Goal: Information Seeking & Learning: Learn about a topic

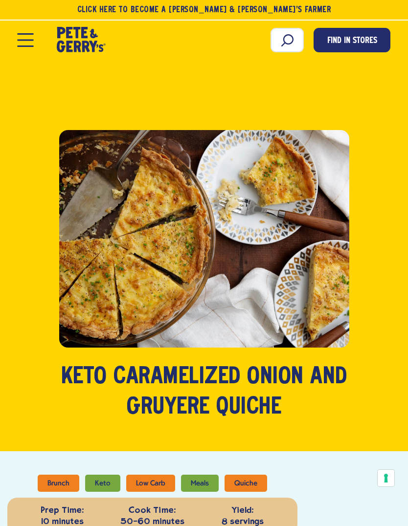
click at [26, 39] on button "Open Mobile Menu Modal Dialog" at bounding box center [26, 40] width 16 height 14
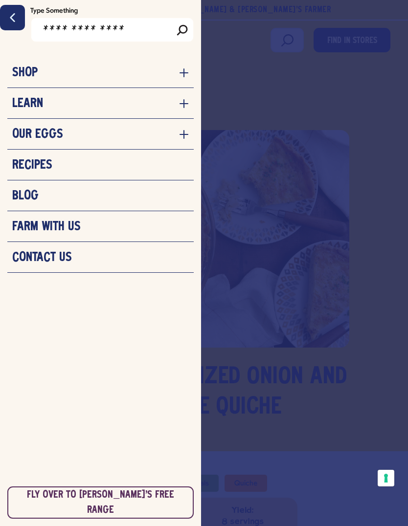
click at [30, 167] on h3 "Recipes" at bounding box center [32, 165] width 40 height 15
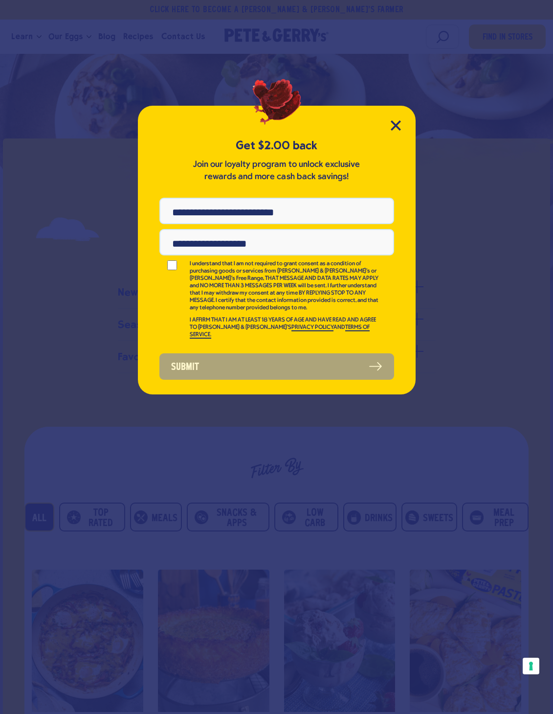
click at [396, 126] on icon "Close Modal" at bounding box center [395, 125] width 9 height 9
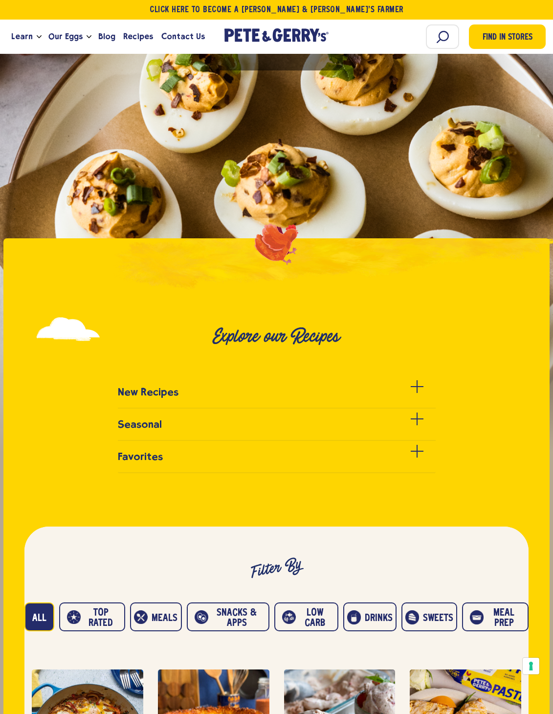
scroll to position [382, 0]
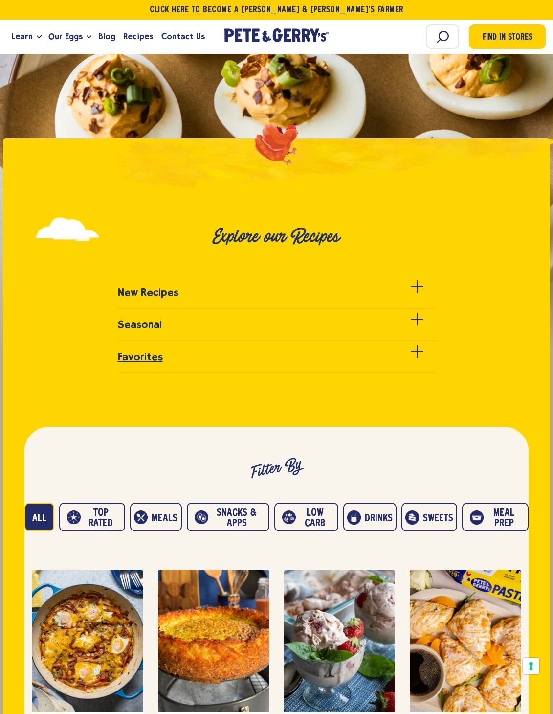
click at [136, 363] on h3 "Favorites" at bounding box center [140, 357] width 45 height 12
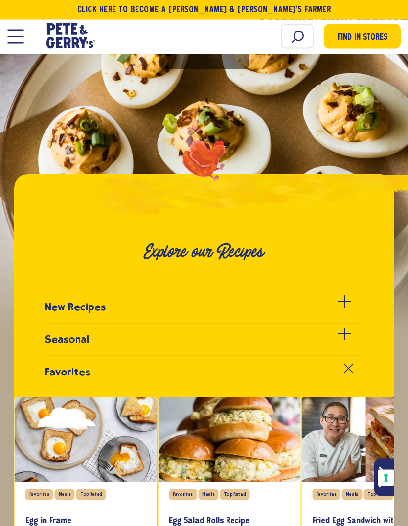
scroll to position [207, 0]
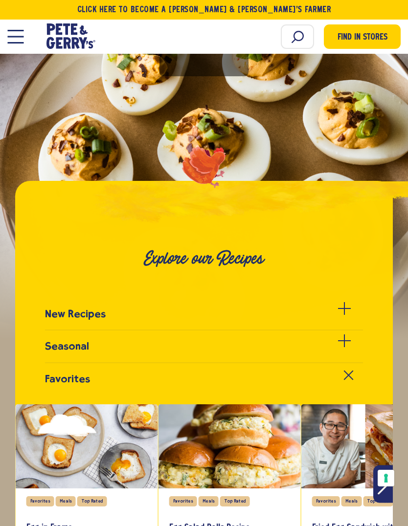
click at [14, 35] on button "Open Mobile Menu Modal Dialog" at bounding box center [15, 37] width 16 height 14
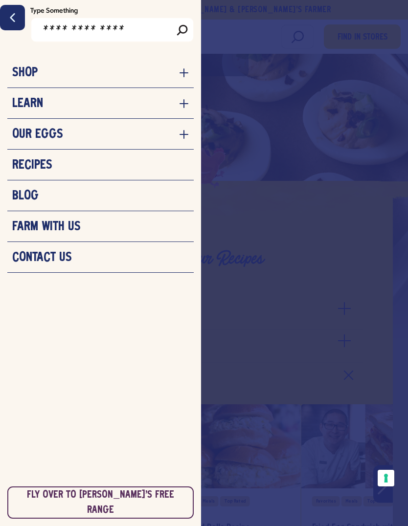
click at [28, 166] on h3 "Recipes" at bounding box center [32, 165] width 40 height 15
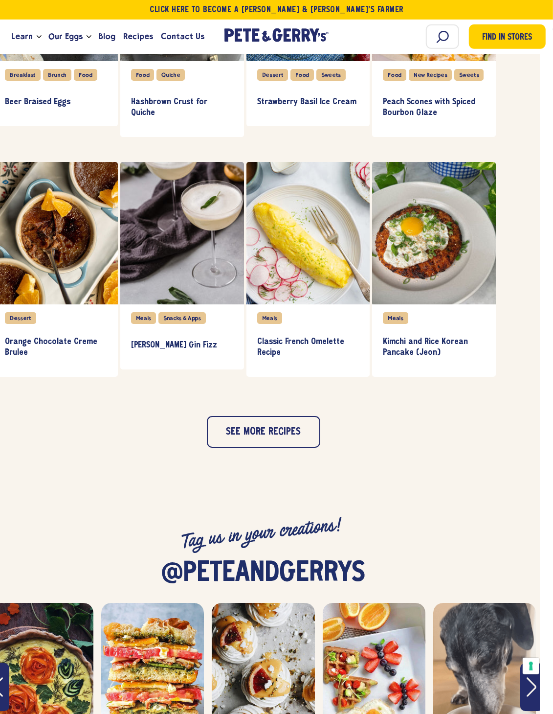
scroll to position [1033, 13]
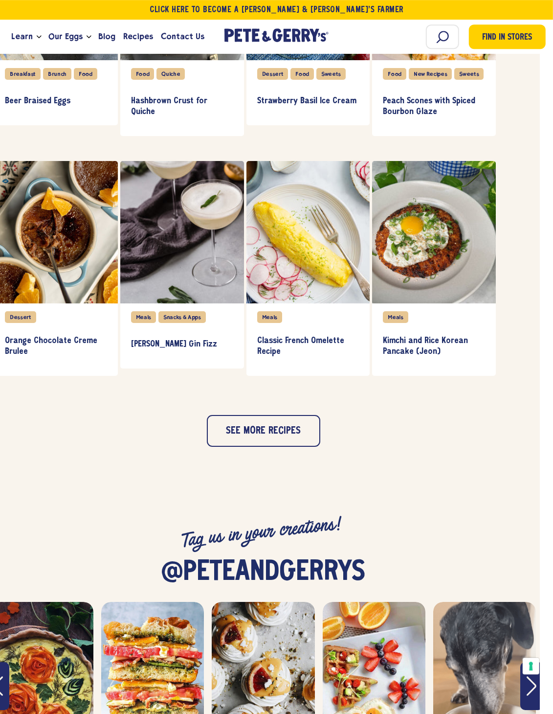
click at [245, 447] on button "See more recipes" at bounding box center [264, 431] width 114 height 32
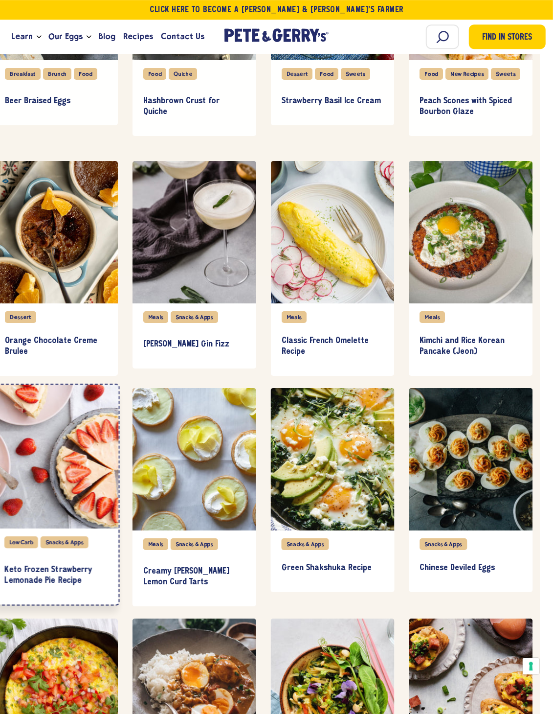
scroll to position [1033, 14]
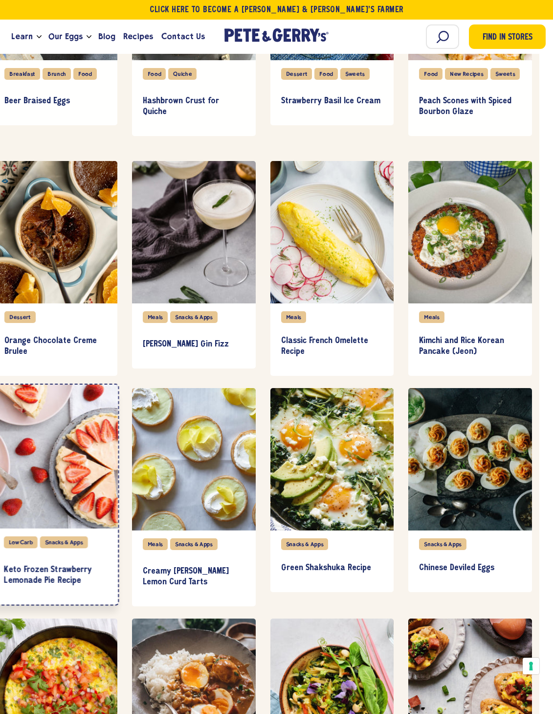
click at [16, 548] on div "Low Carb" at bounding box center [21, 542] width 34 height 12
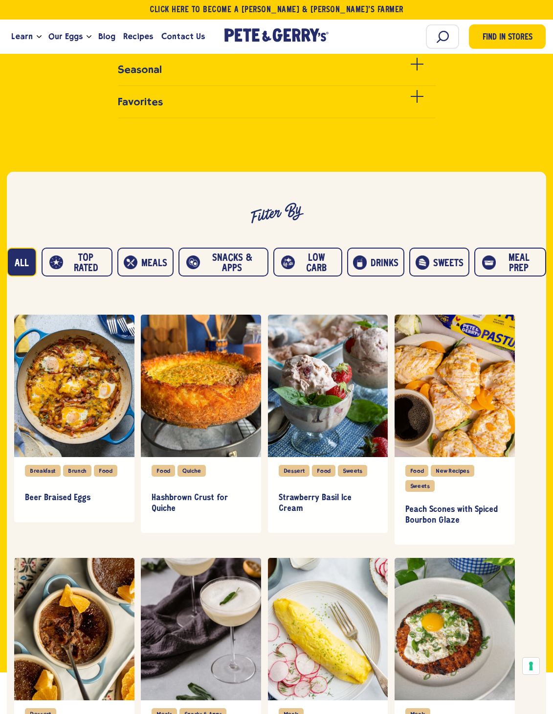
scroll to position [637, 0]
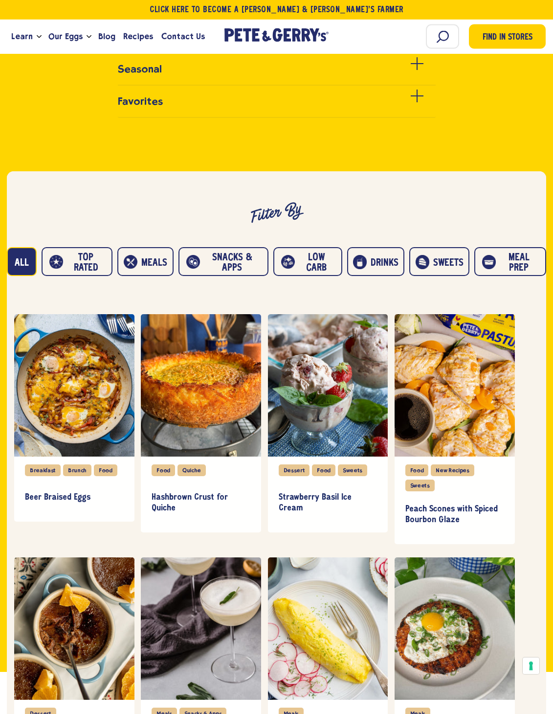
click at [307, 276] on button "Low carb" at bounding box center [307, 261] width 69 height 29
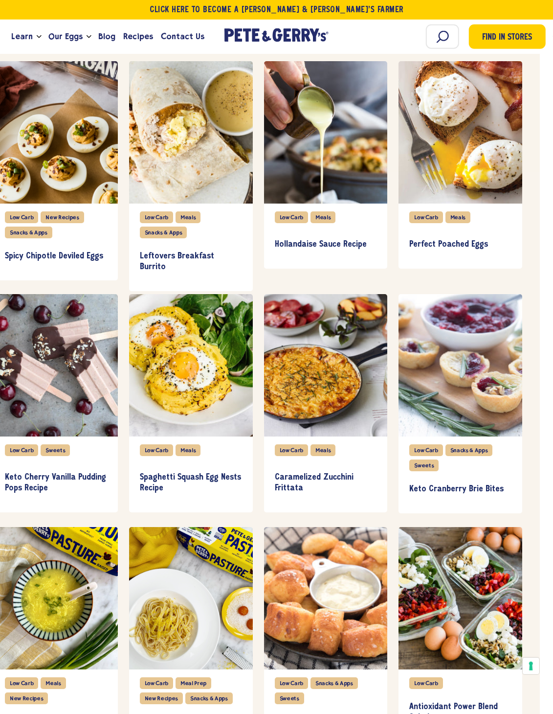
scroll to position [1137, 13]
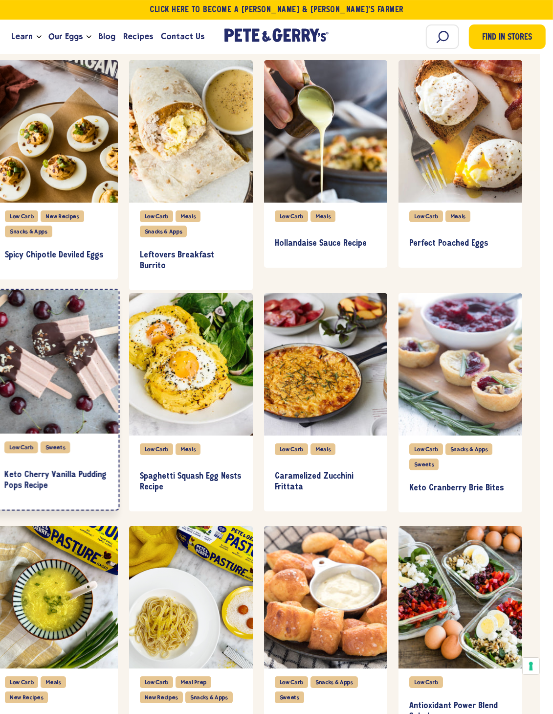
click at [47, 400] on div "item" at bounding box center [56, 362] width 125 height 144
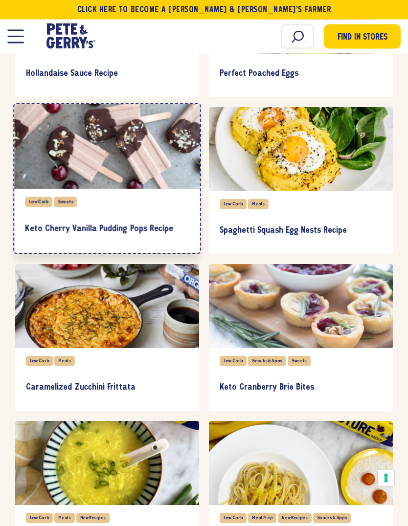
scroll to position [1312, 0]
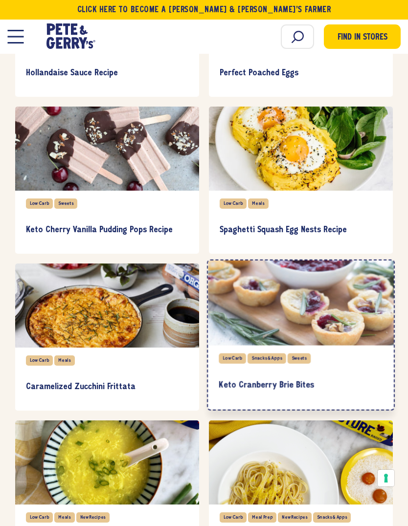
click at [269, 327] on div "item" at bounding box center [301, 302] width 186 height 85
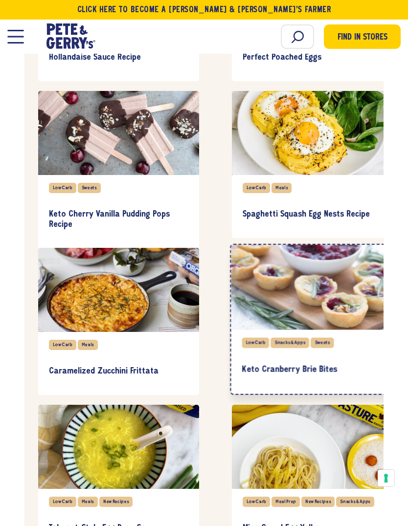
scroll to position [1346, 0]
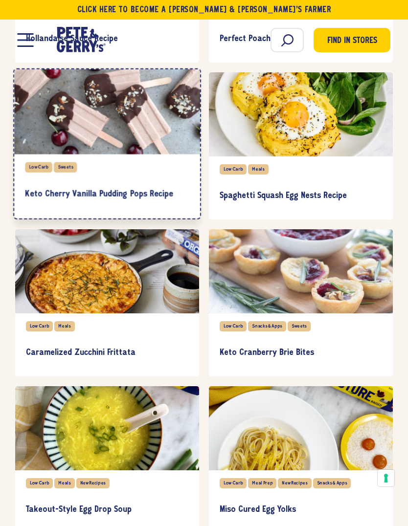
click at [87, 141] on div "item" at bounding box center [107, 111] width 186 height 85
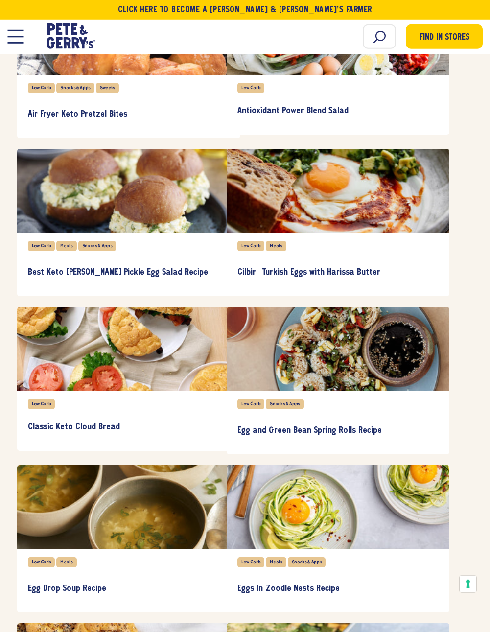
scroll to position [1981, 0]
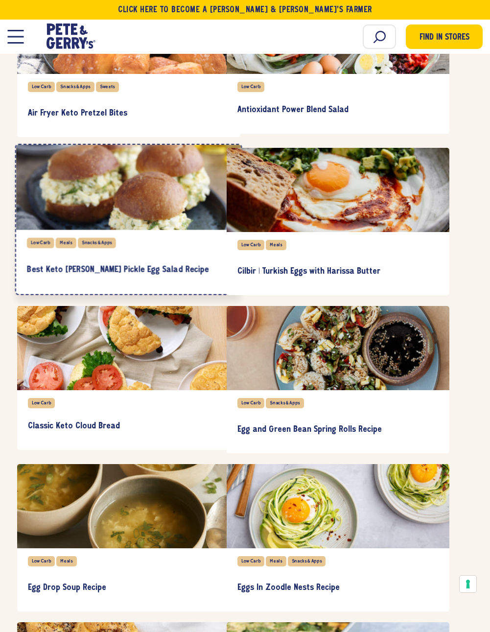
click at [72, 217] on div "item" at bounding box center [128, 186] width 225 height 85
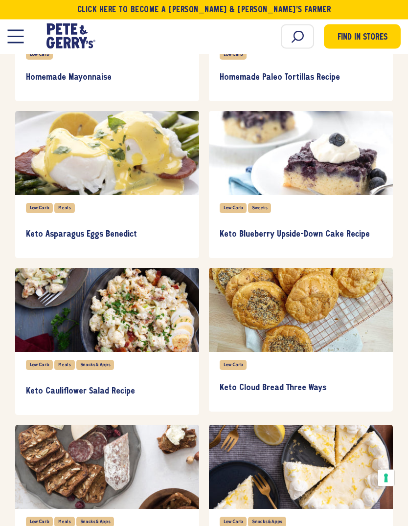
scroll to position [3042, 0]
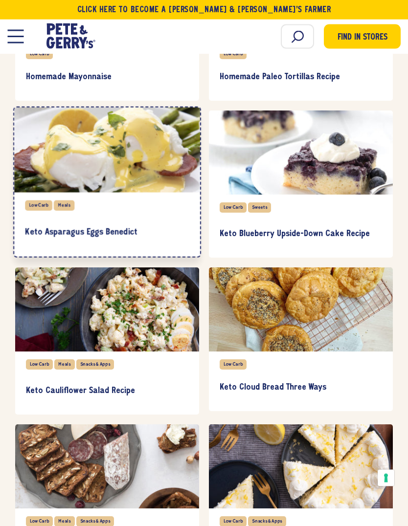
click at [72, 178] on div "item" at bounding box center [107, 150] width 186 height 85
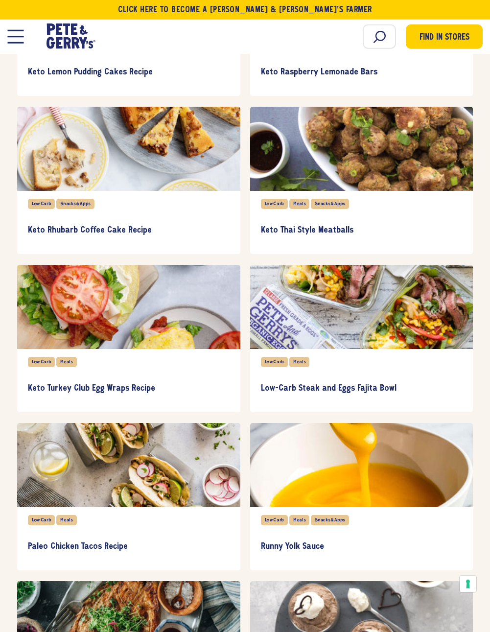
scroll to position [3768, 0]
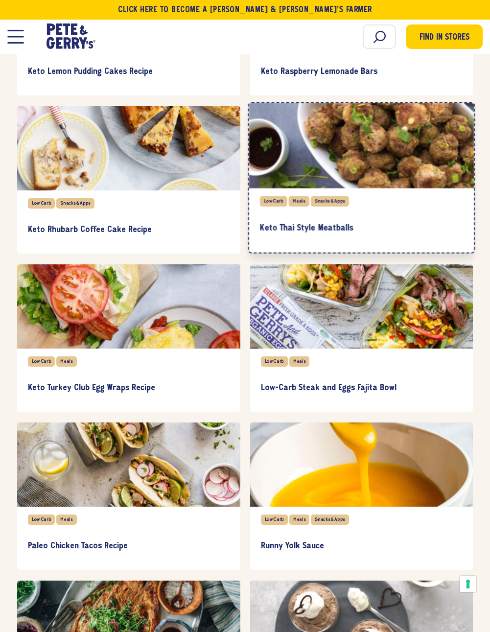
click at [355, 185] on div "item" at bounding box center [361, 145] width 225 height 85
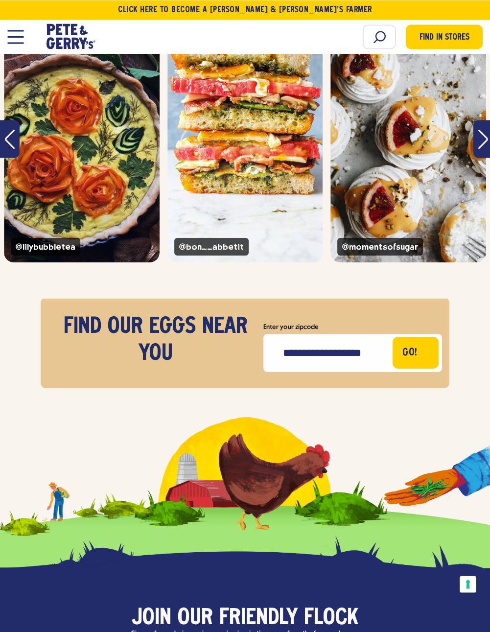
scroll to position [4582, 0]
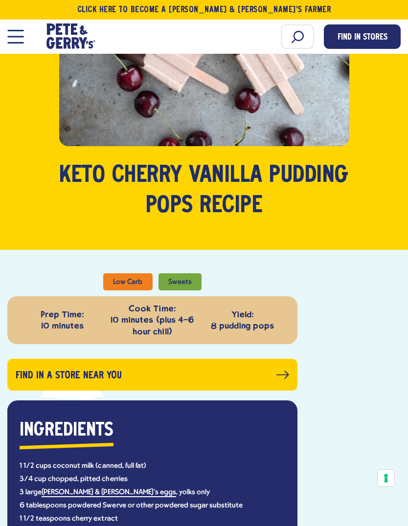
scroll to position [175, 0]
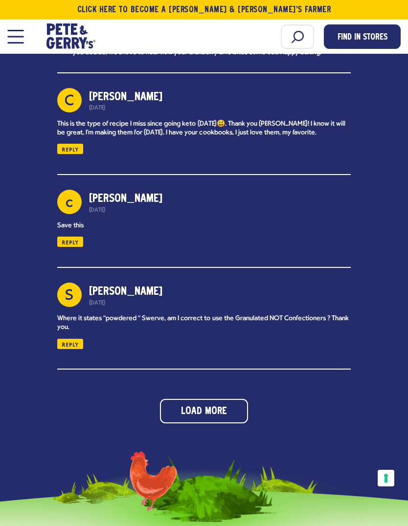
scroll to position [2929, 0]
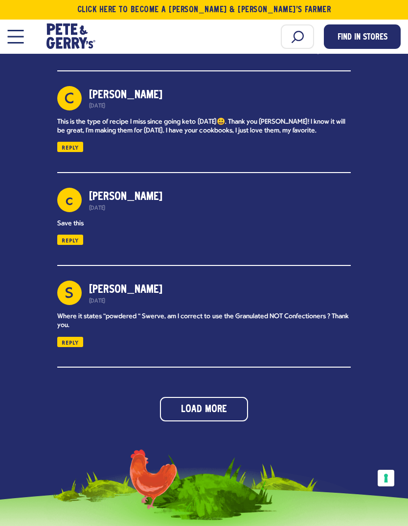
click at [205, 397] on button "Load More" at bounding box center [204, 409] width 88 height 24
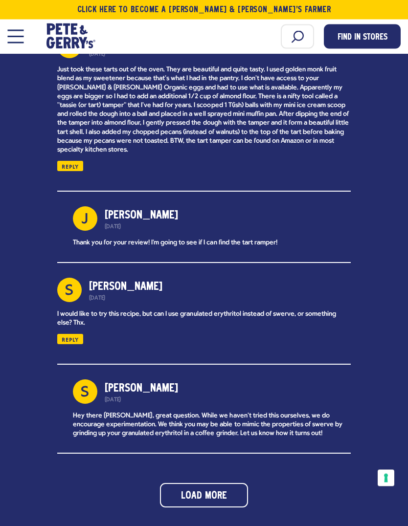
scroll to position [3358, 0]
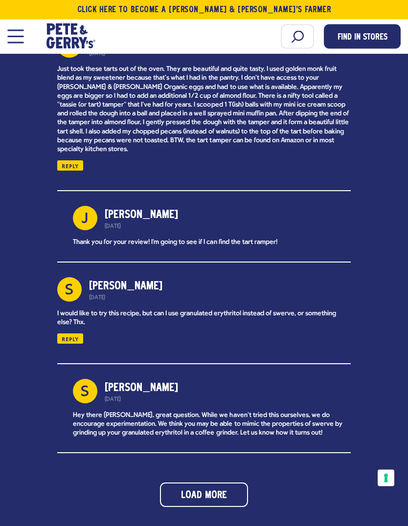
click at [208, 483] on button "Load More" at bounding box center [204, 495] width 88 height 24
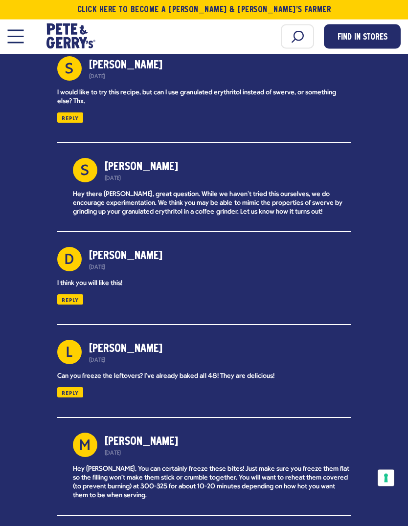
scroll to position [3579, 0]
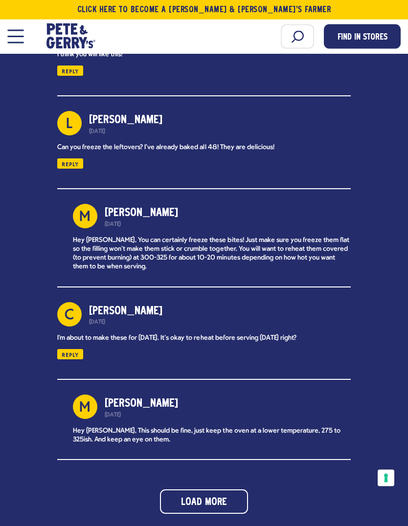
click at [203, 490] on button "Load More" at bounding box center [204, 502] width 88 height 24
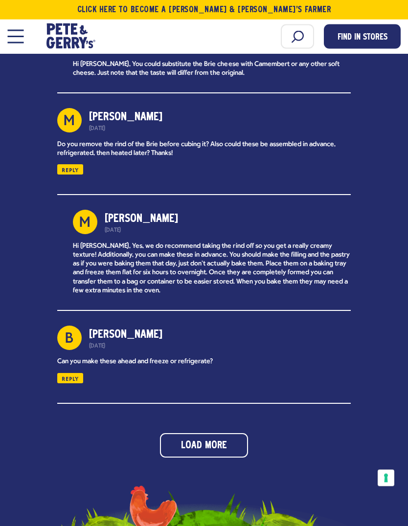
scroll to position [4348, 0]
click at [191, 433] on button "Load More" at bounding box center [204, 445] width 88 height 24
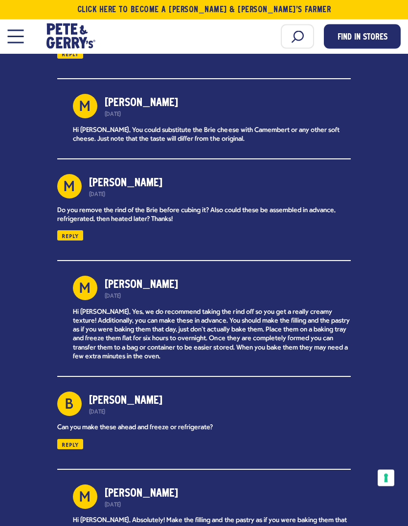
scroll to position [4219, 0]
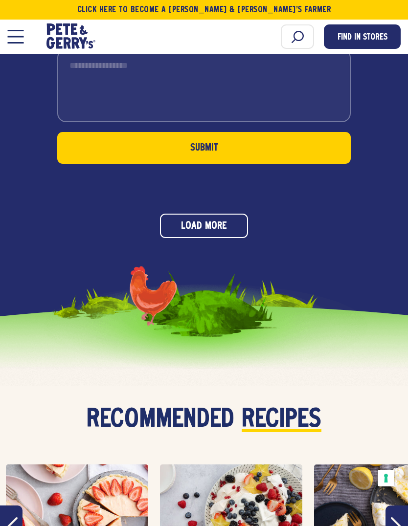
scroll to position [1847, 0]
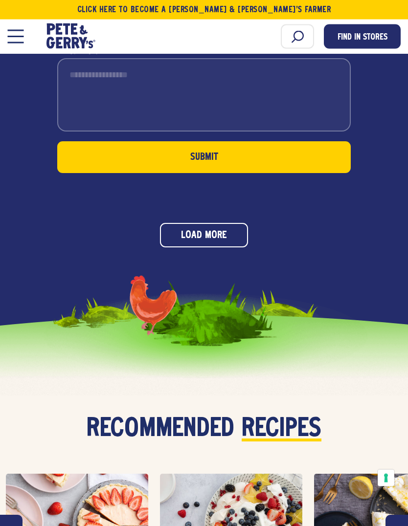
click at [204, 235] on button "Load More" at bounding box center [204, 236] width 88 height 24
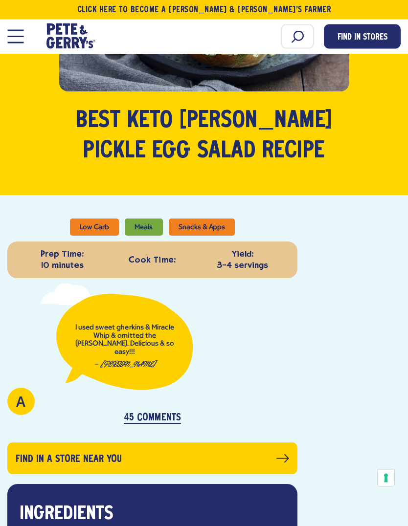
scroll to position [240, 0]
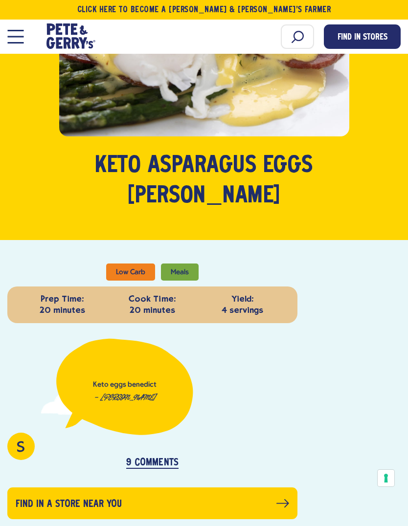
scroll to position [211, 0]
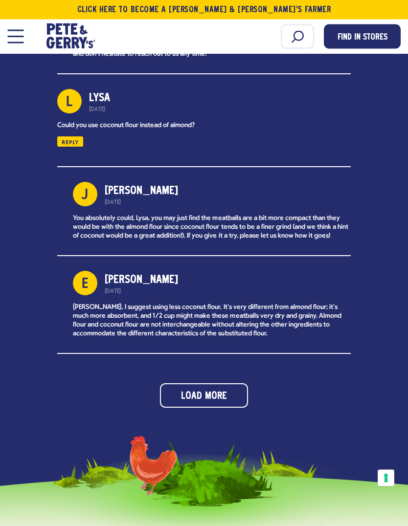
scroll to position [2123, 0]
click at [206, 384] on button "Load More" at bounding box center [204, 396] width 88 height 24
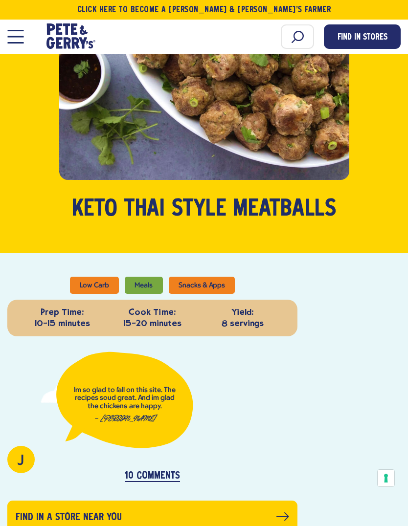
scroll to position [167, 0]
